Goal: Task Accomplishment & Management: Manage account settings

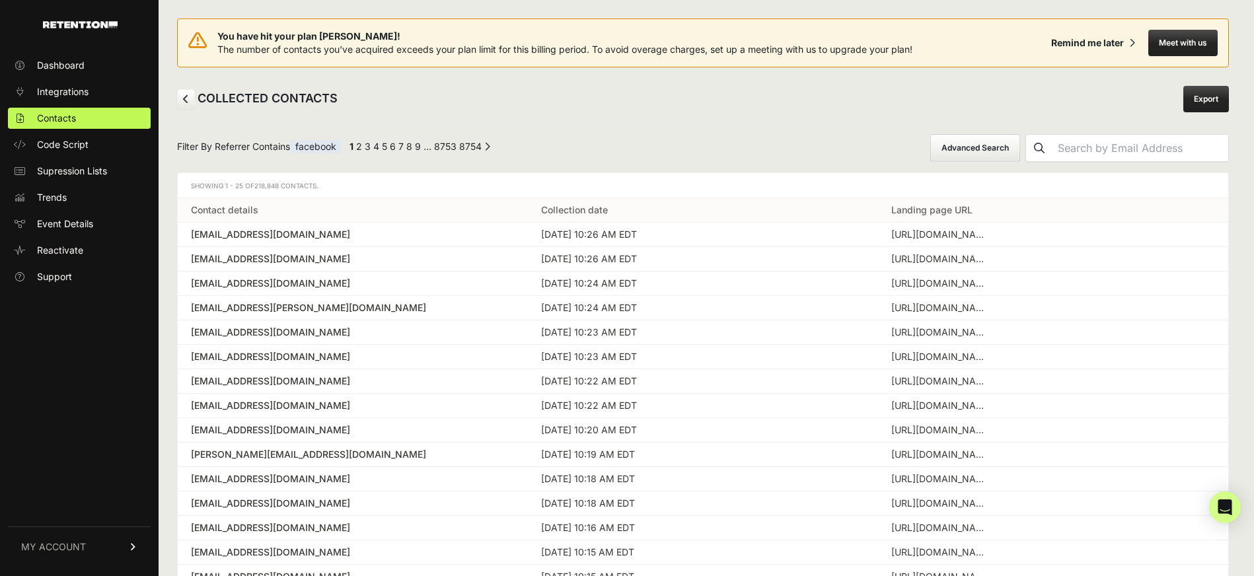
click at [1215, 104] on link "Export" at bounding box center [1207, 99] width 46 height 26
click at [95, 546] on link "MY ACCOUNT" at bounding box center [79, 547] width 143 height 40
click at [81, 551] on link "Sign Out" at bounding box center [79, 556] width 143 height 21
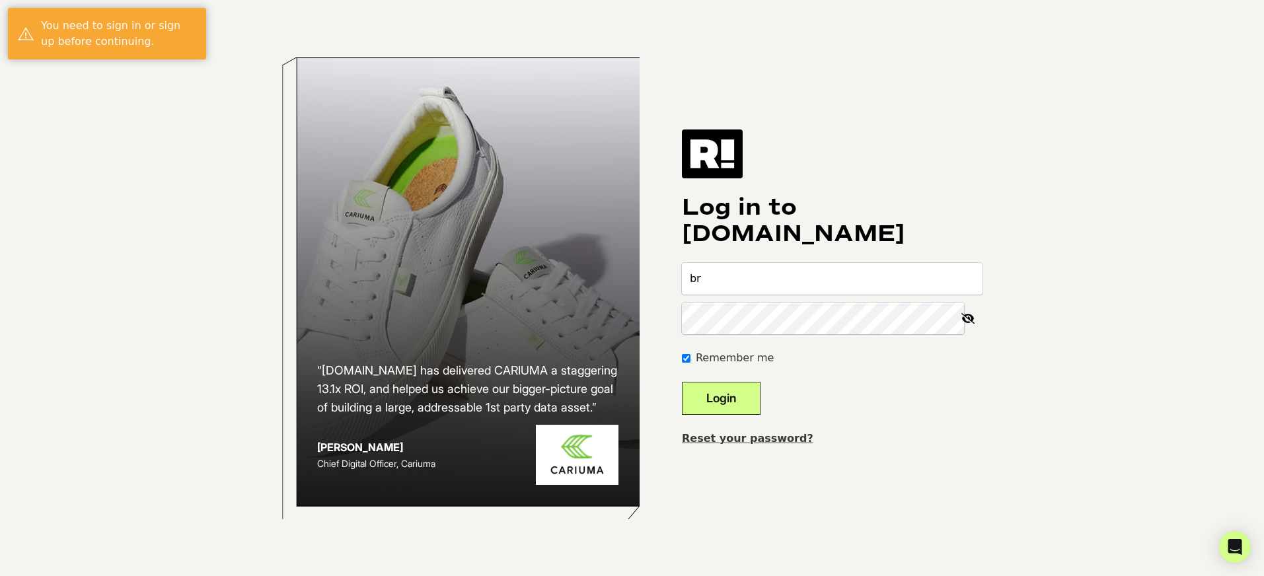
type input "[PERSON_NAME][EMAIL_ADDRESS][DOMAIN_NAME]"
click at [682, 382] on button "Login" at bounding box center [721, 398] width 79 height 33
